Goal: Information Seeking & Learning: Get advice/opinions

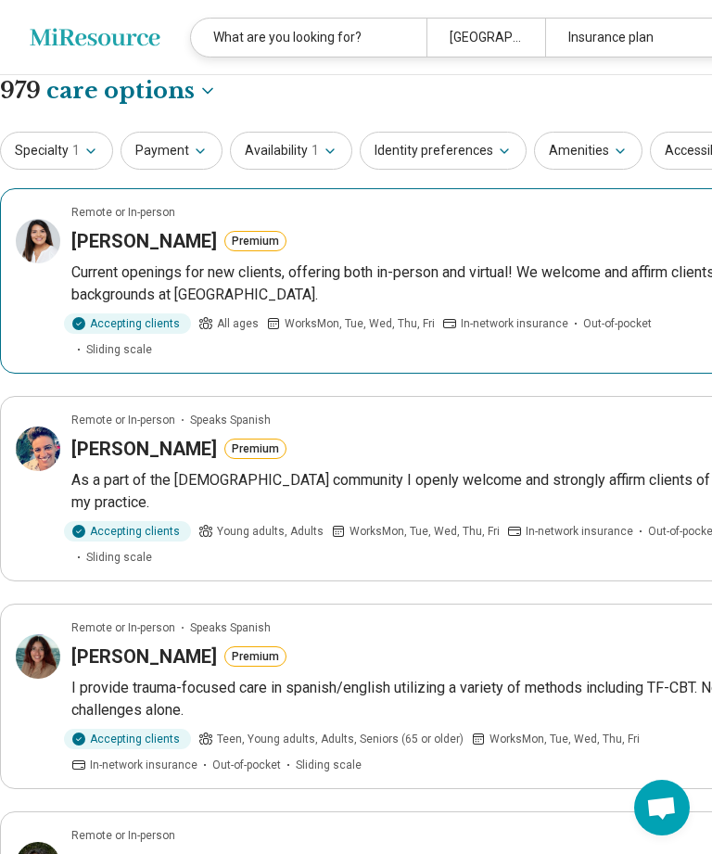
click at [149, 240] on h3 "Jessica Collins" at bounding box center [144, 241] width 146 height 26
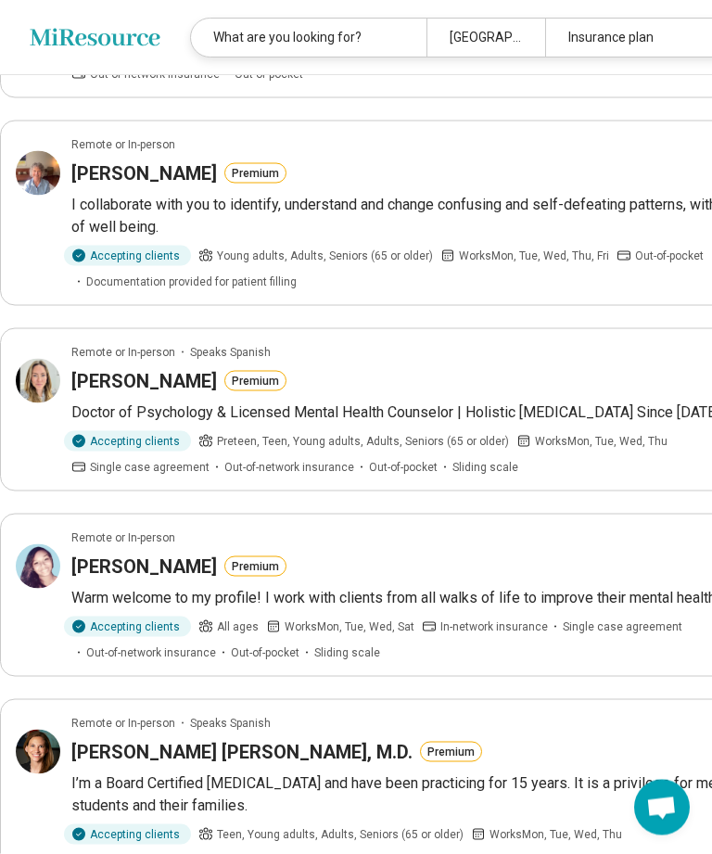
scroll to position [1063, 0]
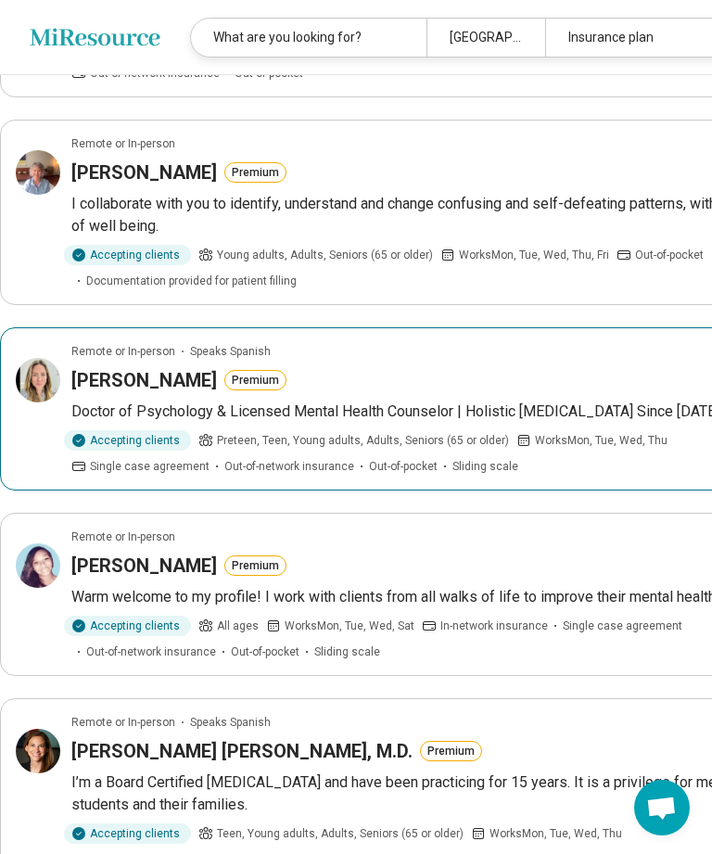
click at [189, 393] on h3 "[PERSON_NAME]" at bounding box center [144, 380] width 146 height 26
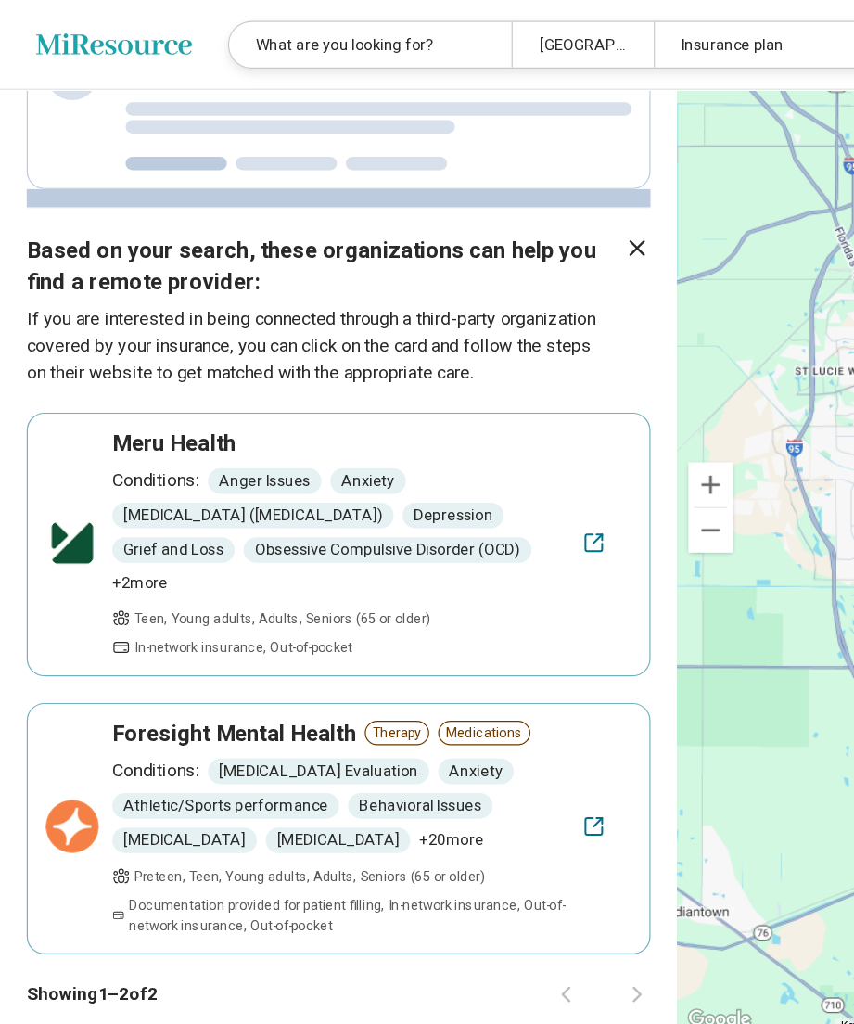
scroll to position [972, 0]
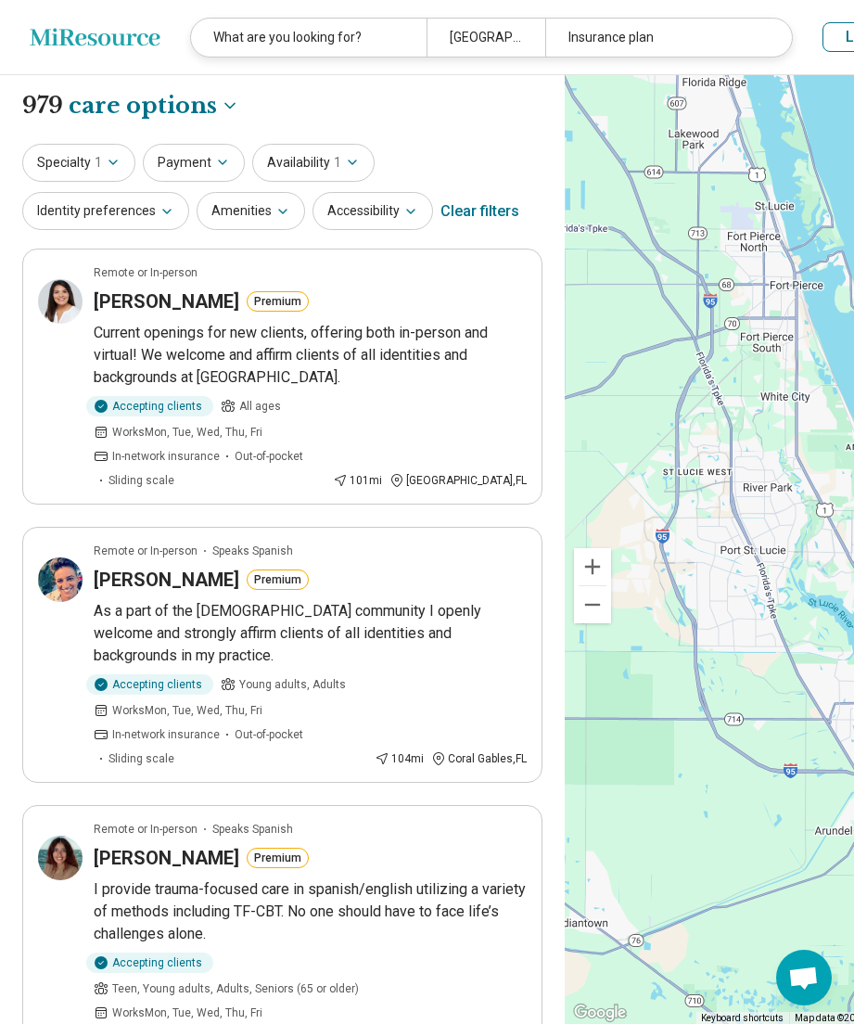
click at [112, 159] on icon "button" at bounding box center [113, 162] width 15 height 15
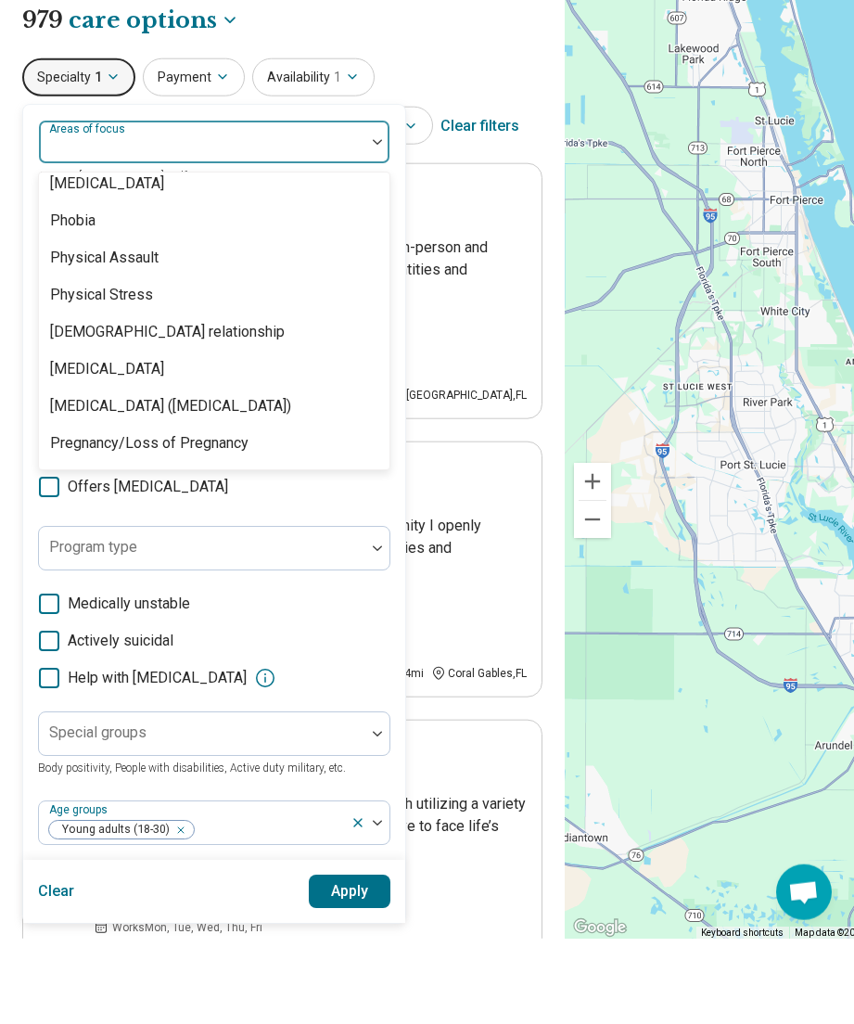
scroll to position [2546, 0]
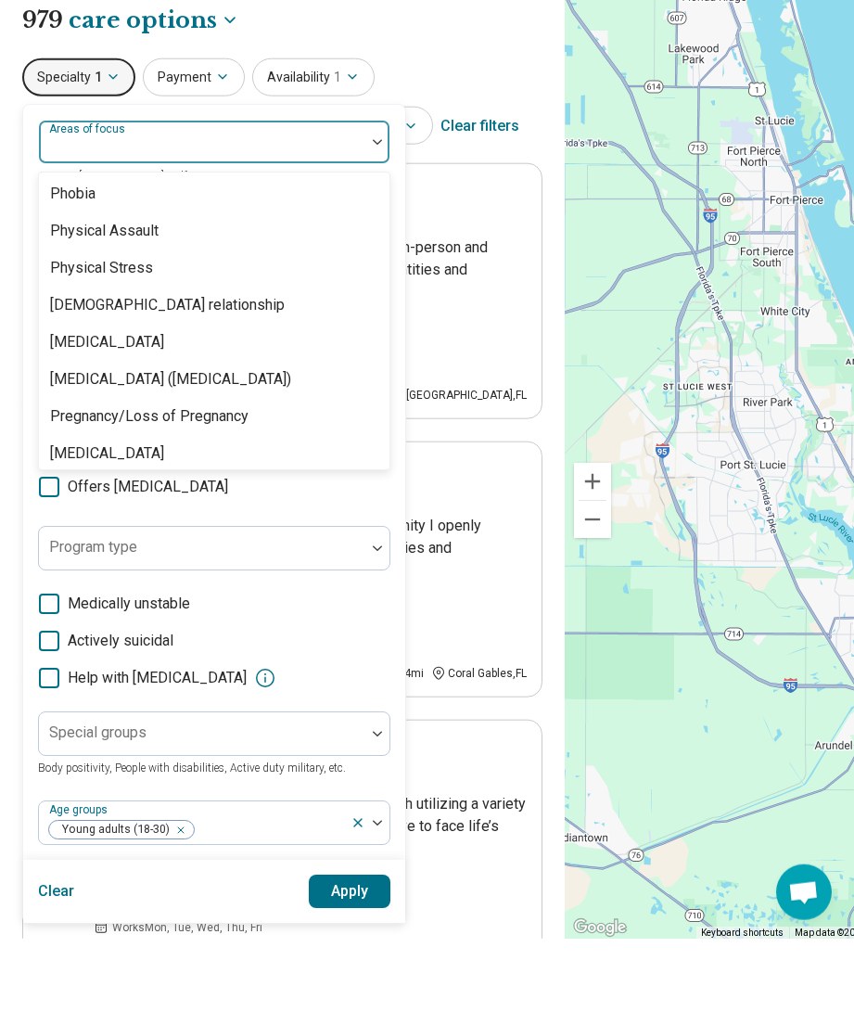
click at [486, 157] on div "Specialty 1 Abuse, 1 of 100. 100 results available. Use Up and Down to choose o…" at bounding box center [282, 189] width 520 height 90
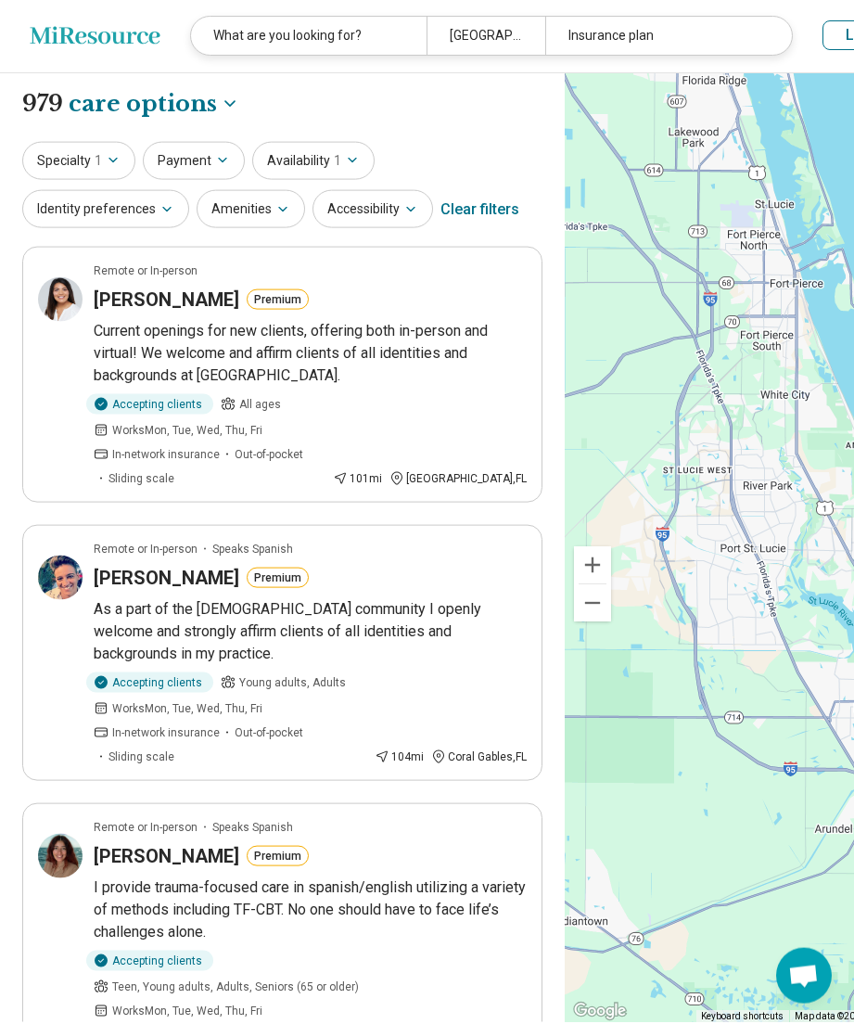
scroll to position [0, 0]
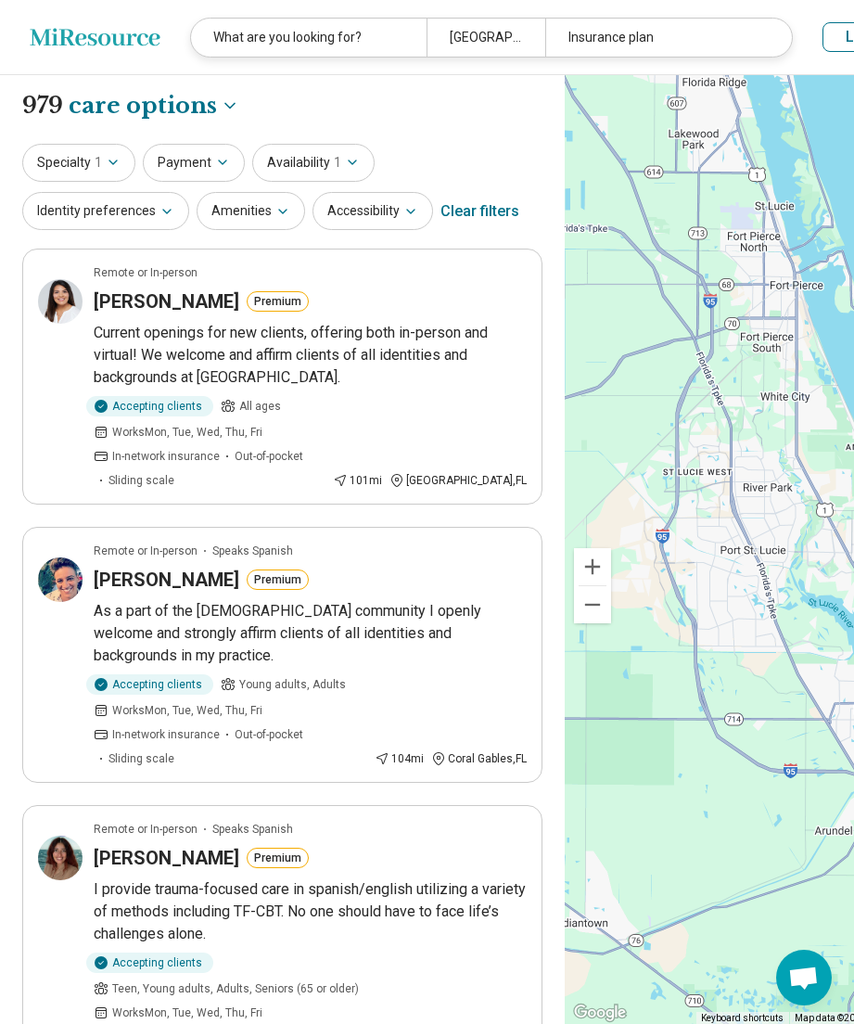
click at [440, 34] on div "Port St. Lucie, FL" at bounding box center [486, 38] width 118 height 38
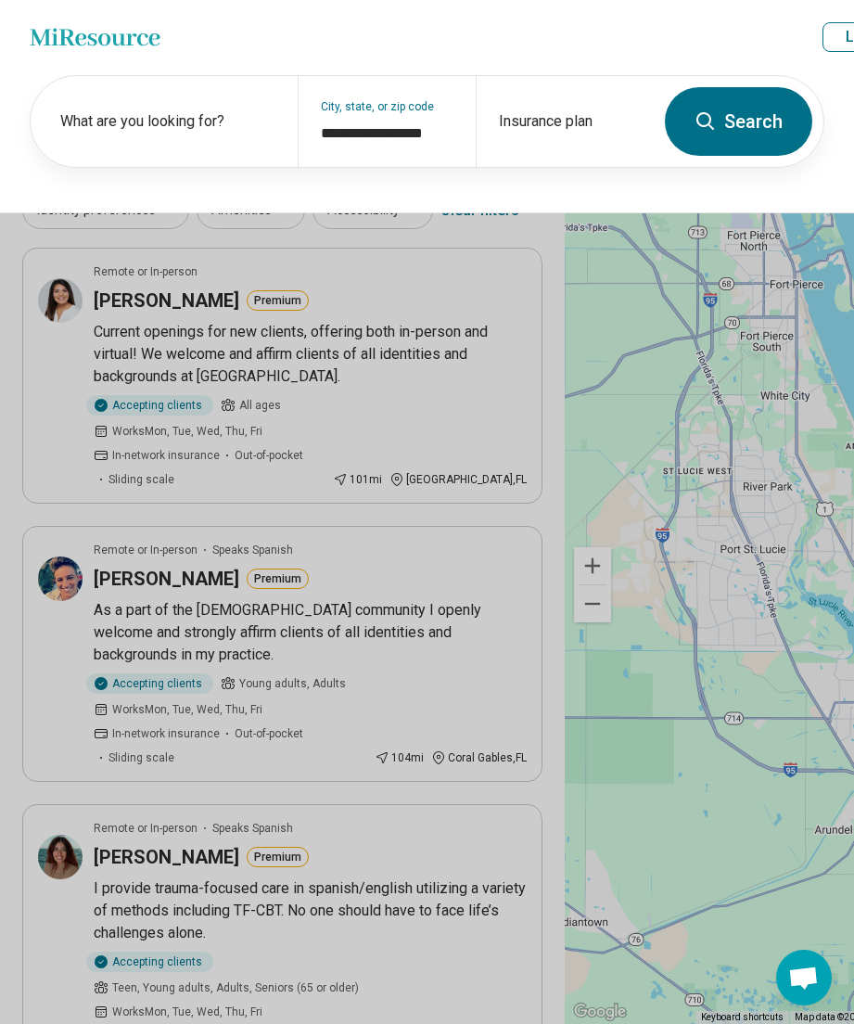
click at [711, 113] on button "Search" at bounding box center [738, 121] width 147 height 69
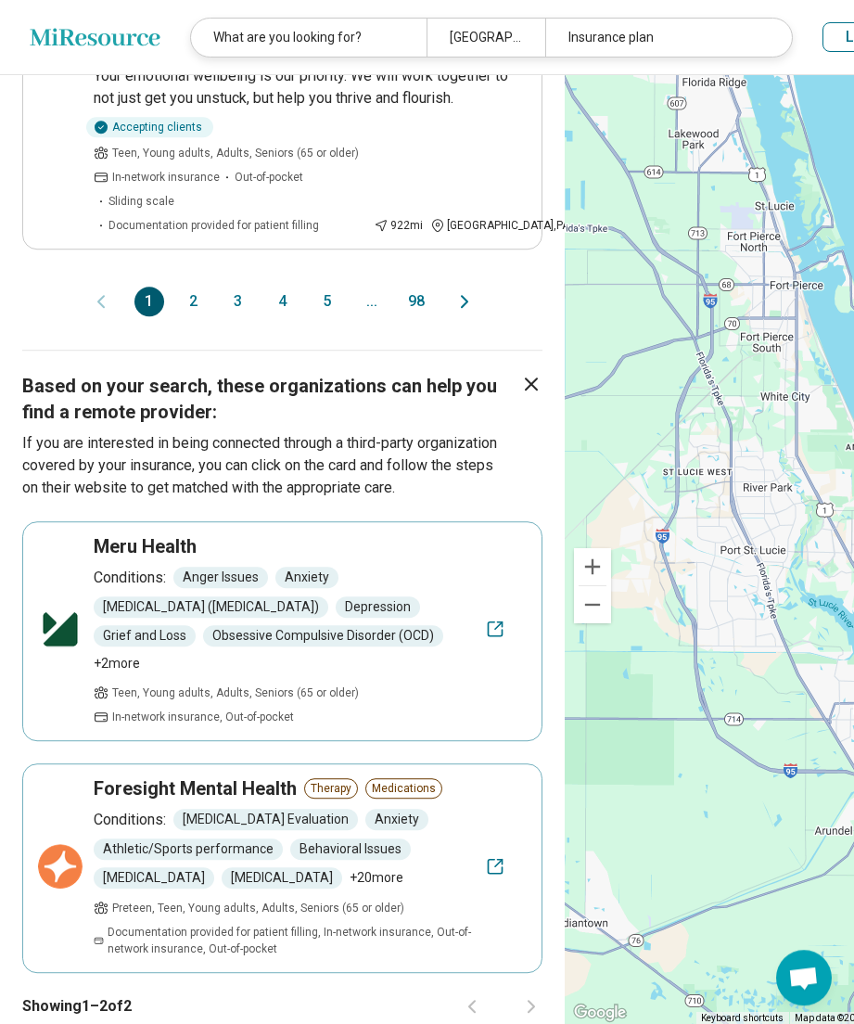
scroll to position [2811, 0]
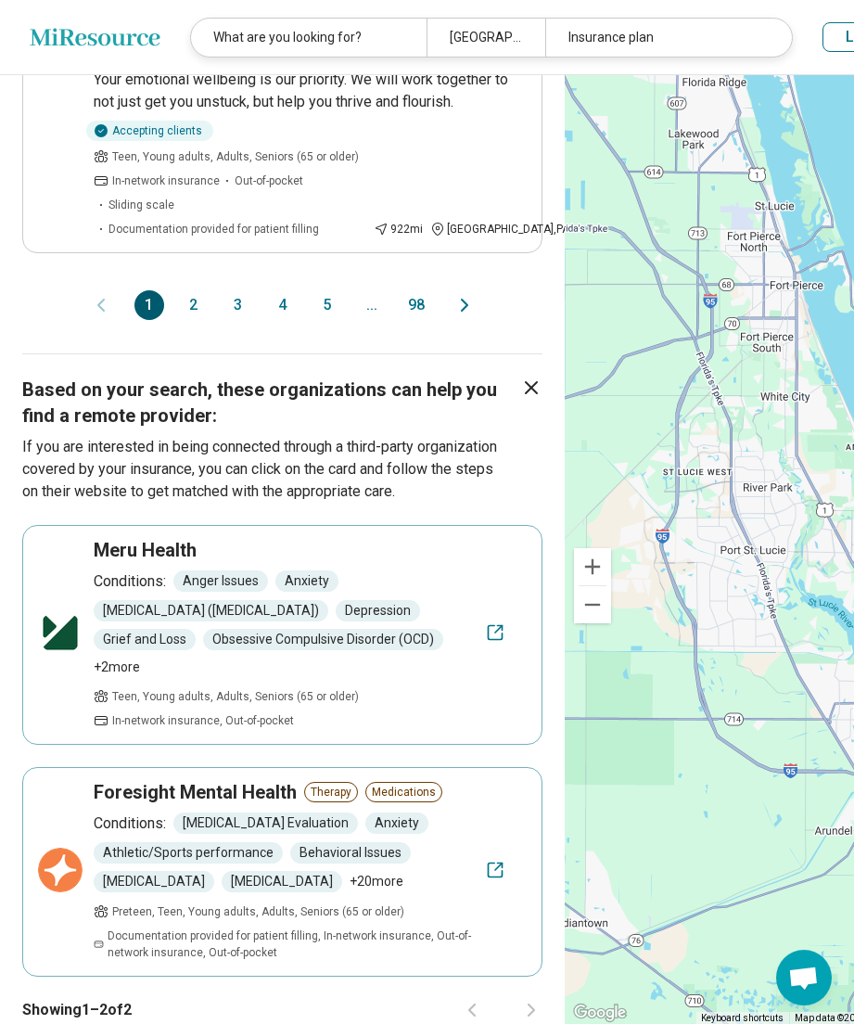
click at [454, 316] on icon "Next page" at bounding box center [465, 305] width 22 height 22
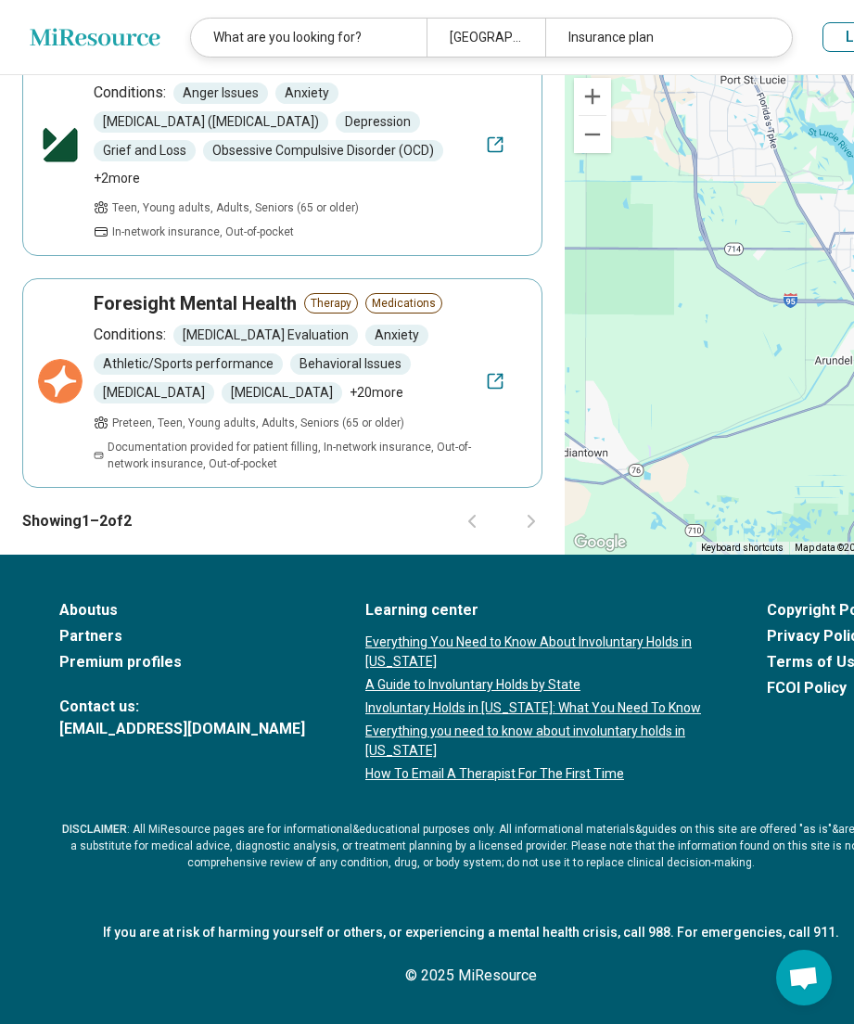
scroll to position [0, 0]
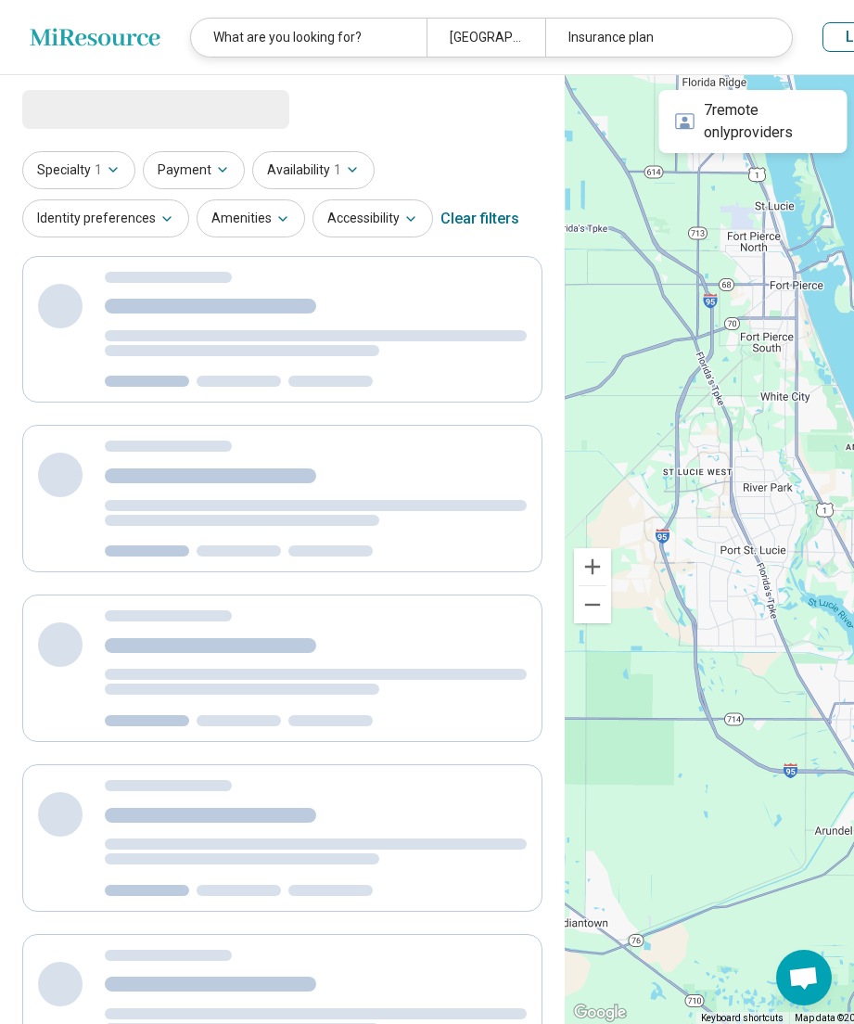
select select "***"
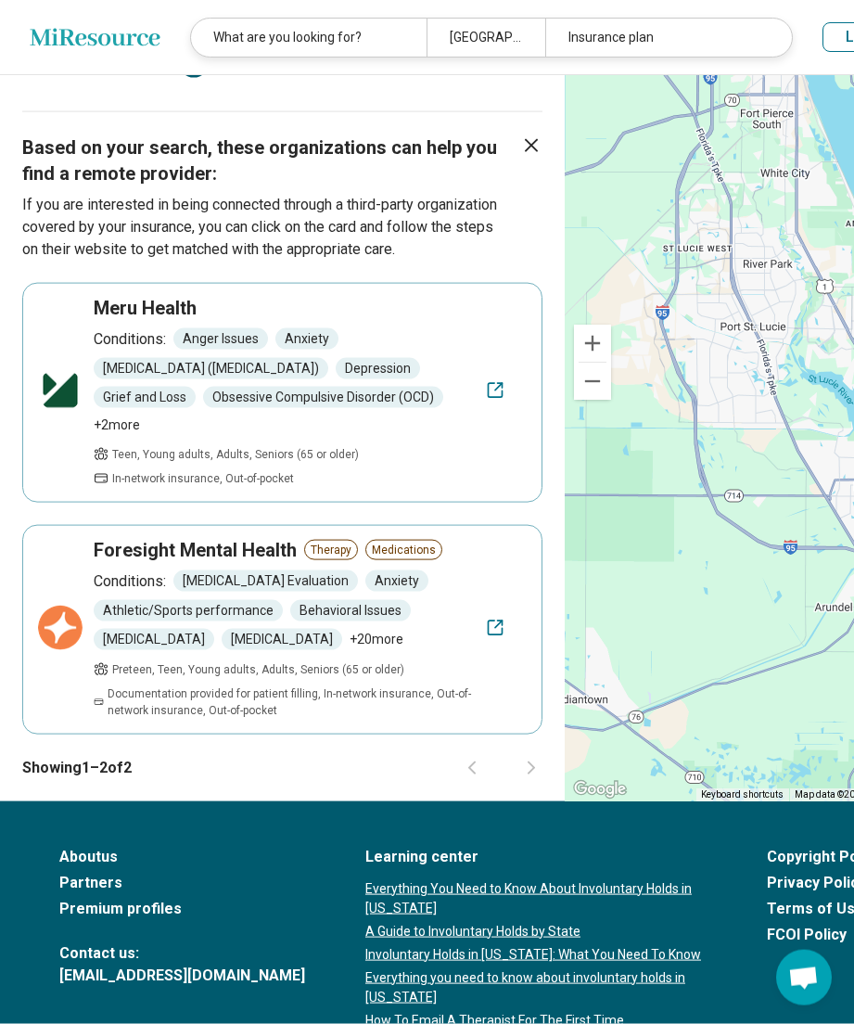
scroll to position [2837, 0]
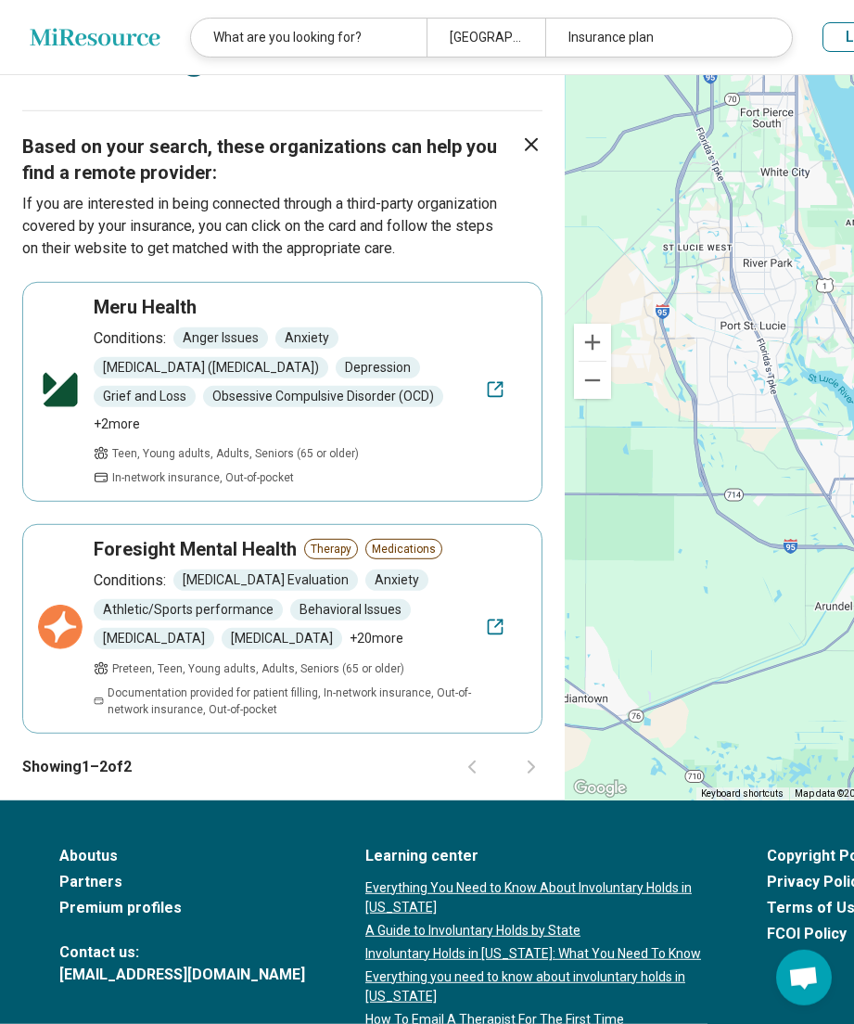
click at [386, 620] on span "Behavioral Issues" at bounding box center [350, 609] width 121 height 21
